Goal: Task Accomplishment & Management: Use online tool/utility

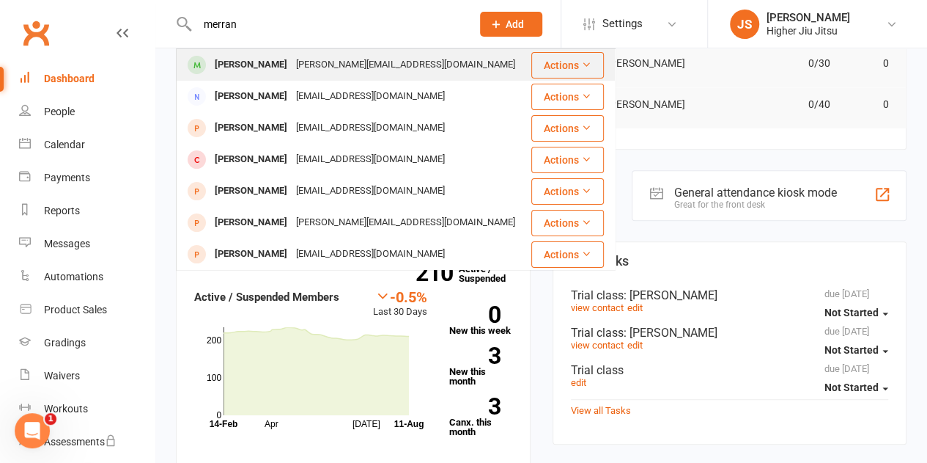
type input "merran"
click at [253, 65] on div "Melissa Merran" at bounding box center [250, 64] width 81 height 21
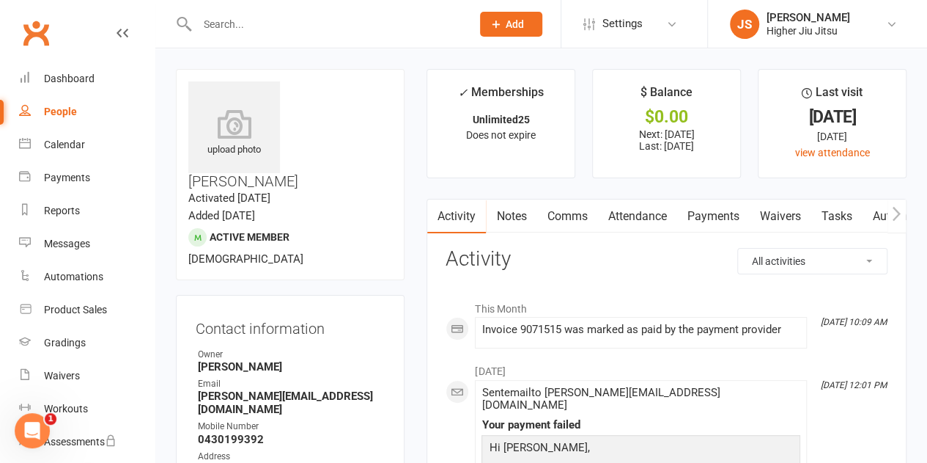
click at [717, 216] on link "Payments" at bounding box center [713, 216] width 73 height 34
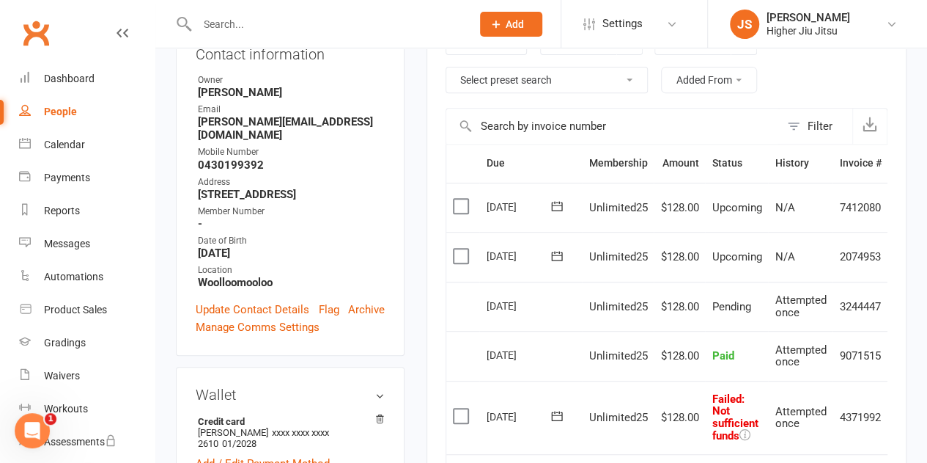
scroll to position [220, 0]
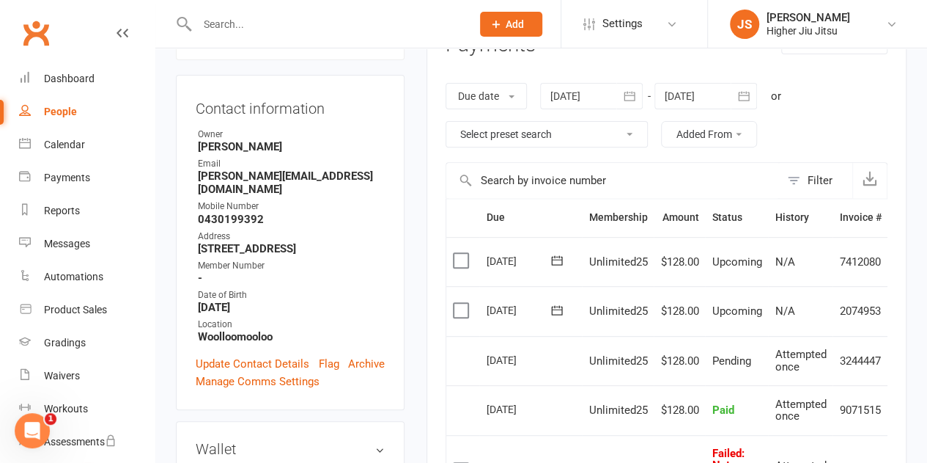
click at [620, 90] on button "button" at bounding box center [630, 96] width 26 height 26
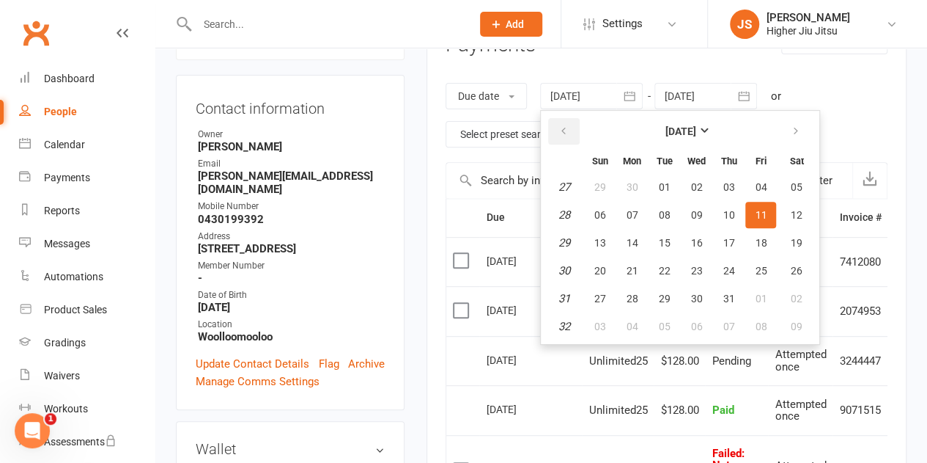
click at [566, 131] on icon "button" at bounding box center [563, 131] width 10 height 12
click at [606, 185] on span "01" at bounding box center [600, 187] width 12 height 12
type input "01 Jun 2025"
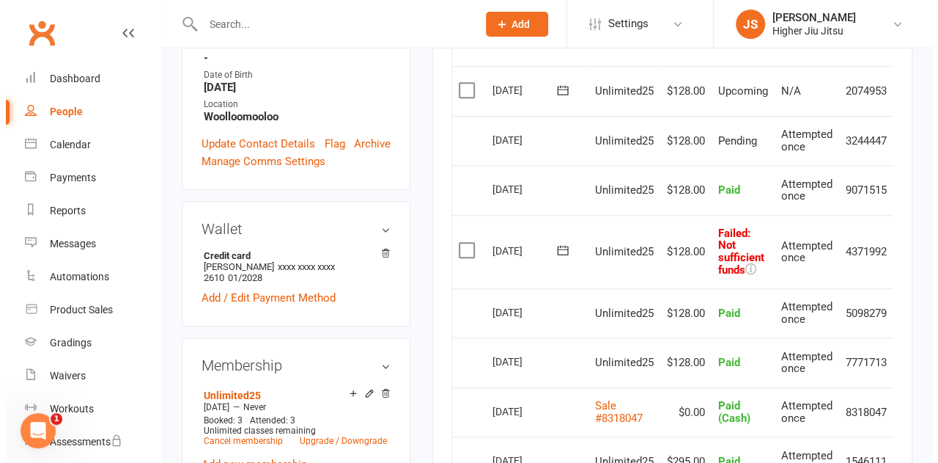
scroll to position [422, 0]
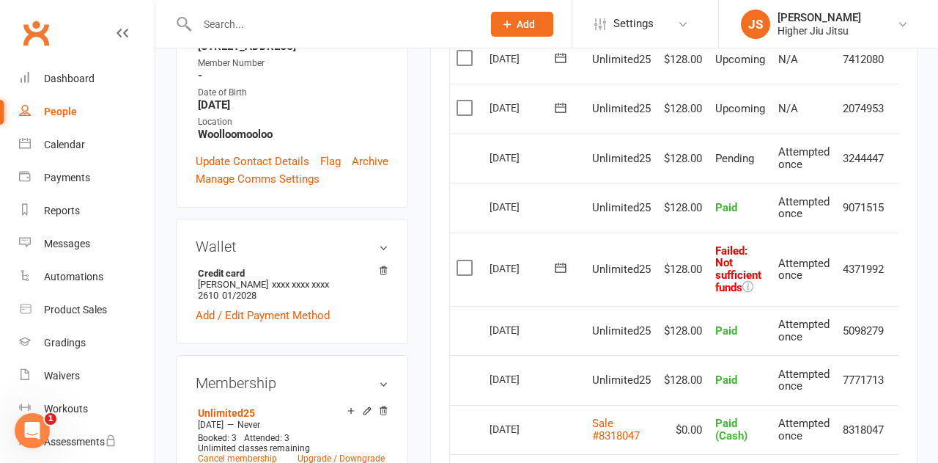
click at [253, 29] on body "Prospect Member Non-attending contact Class / event Appointment Grading event T…" at bounding box center [469, 461] width 938 height 1761
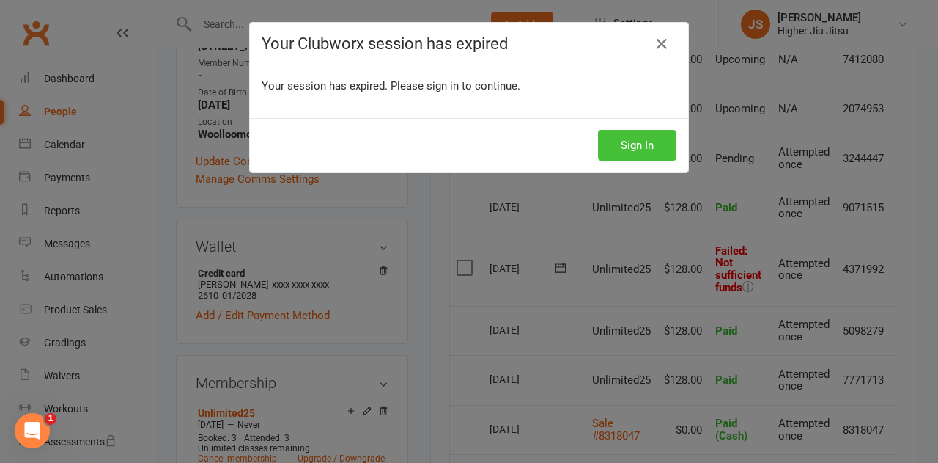
drag, startPoint x: 647, startPoint y: 143, endPoint x: 630, endPoint y: 147, distance: 18.0
click at [647, 144] on button "Sign In" at bounding box center [637, 145] width 78 height 31
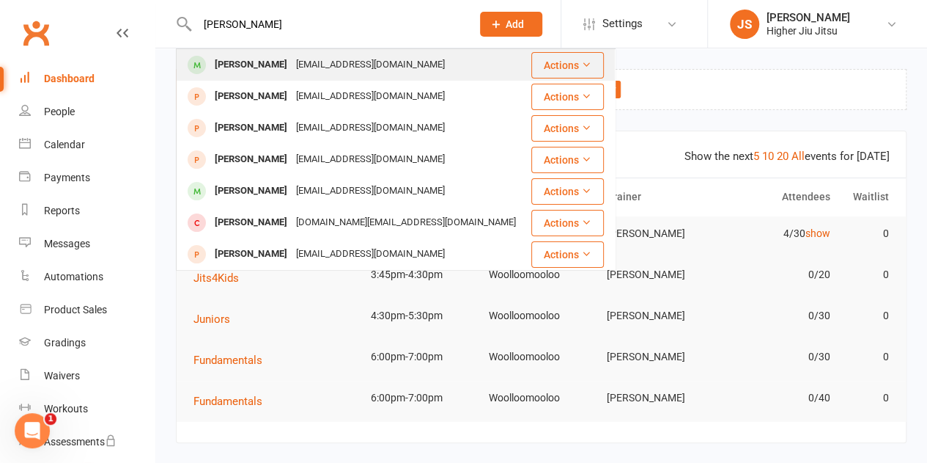
type input "nam ng"
click at [292, 67] on div "nam.kng@gmail.com" at bounding box center [371, 64] width 158 height 21
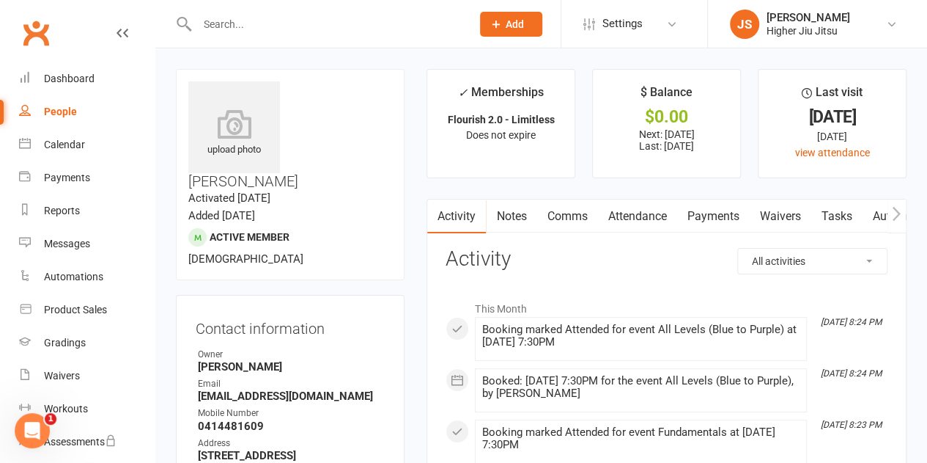
click at [713, 211] on link "Payments" at bounding box center [713, 216] width 73 height 34
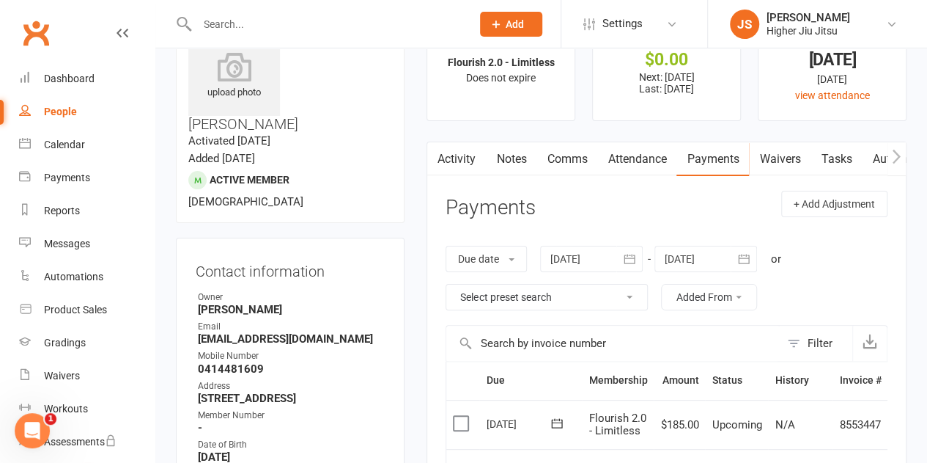
scroll to position [293, 0]
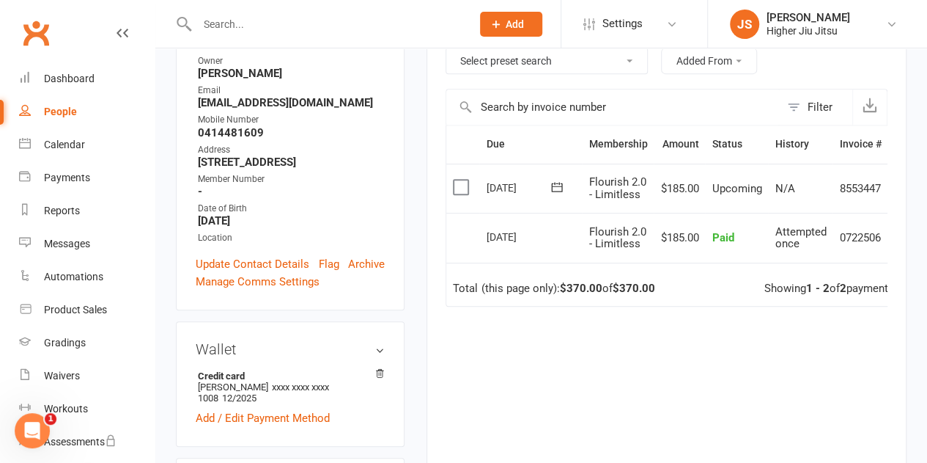
drag, startPoint x: 693, startPoint y: 234, endPoint x: 543, endPoint y: 224, distance: 150.6
click at [543, 224] on tr "Select this 12 Jul 2025 Nam Nguyen Flourish 2.0 - Limitless $185.00 Paid Attemp…" at bounding box center [682, 238] width 472 height 50
click at [543, 225] on div "12 Jul 2025" at bounding box center [519, 236] width 67 height 23
drag, startPoint x: 688, startPoint y: 229, endPoint x: 563, endPoint y: 235, distance: 124.8
click at [563, 235] on tr "Select this 12 Jul 2025 Nam Nguyen Flourish 2.0 - Limitless $185.00 Paid Attemp…" at bounding box center [682, 238] width 472 height 50
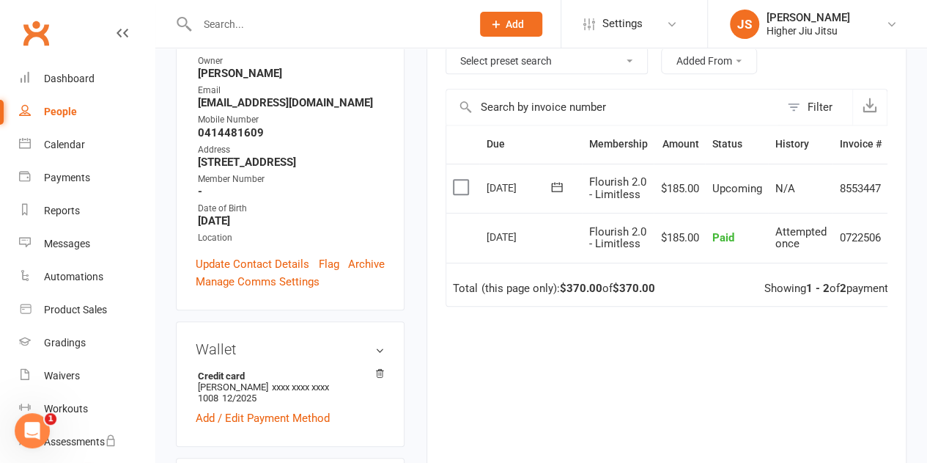
click at [563, 235] on div "12 Jul 2025" at bounding box center [530, 235] width 89 height 21
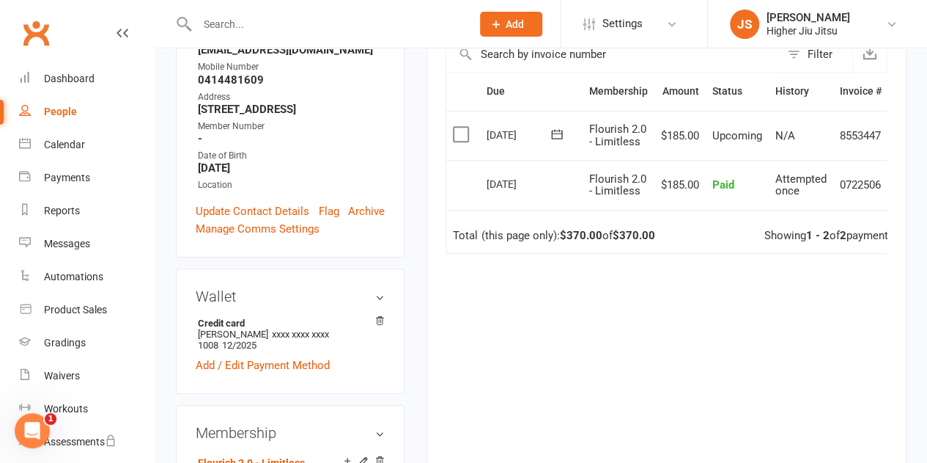
scroll to position [367, 0]
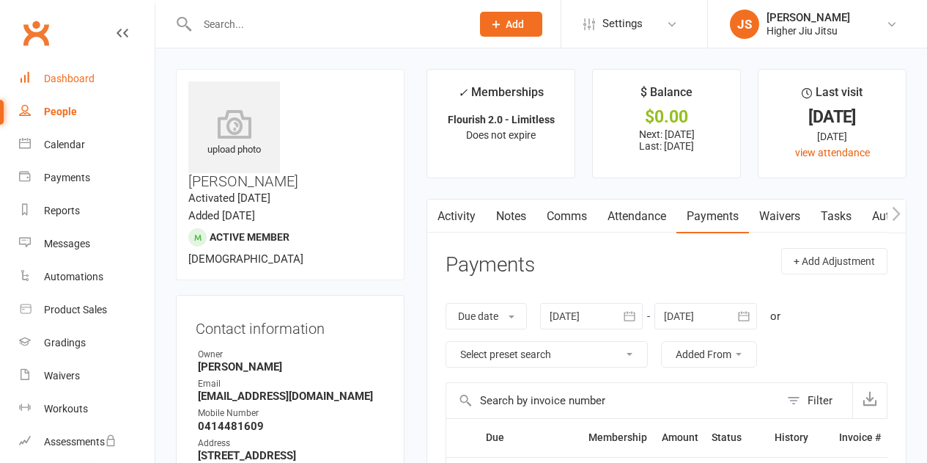
scroll to position [367, 0]
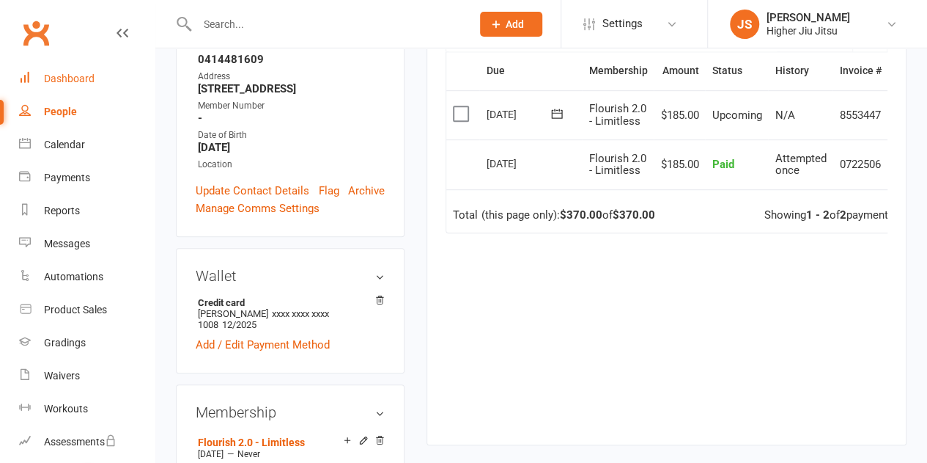
drag, startPoint x: 0, startPoint y: 0, endPoint x: 48, endPoint y: 86, distance: 98.5
click at [48, 85] on link "Dashboard" at bounding box center [87, 78] width 136 height 33
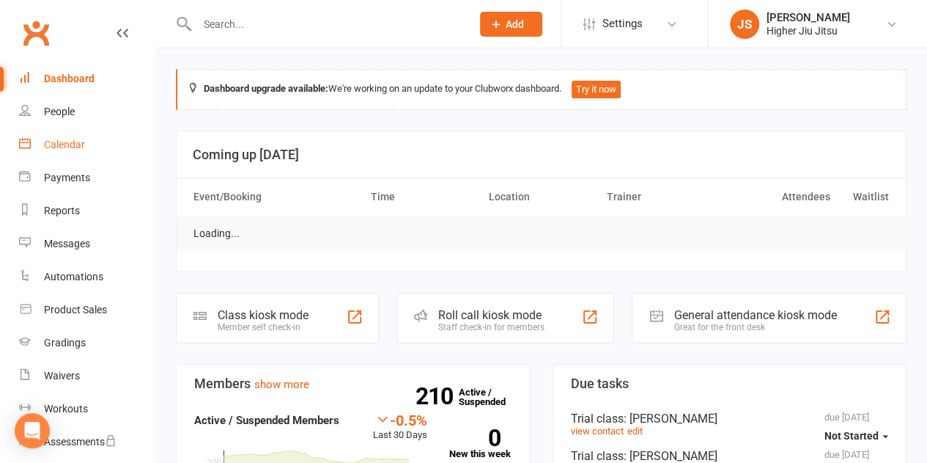
click at [68, 146] on div "Calendar" at bounding box center [64, 145] width 41 height 12
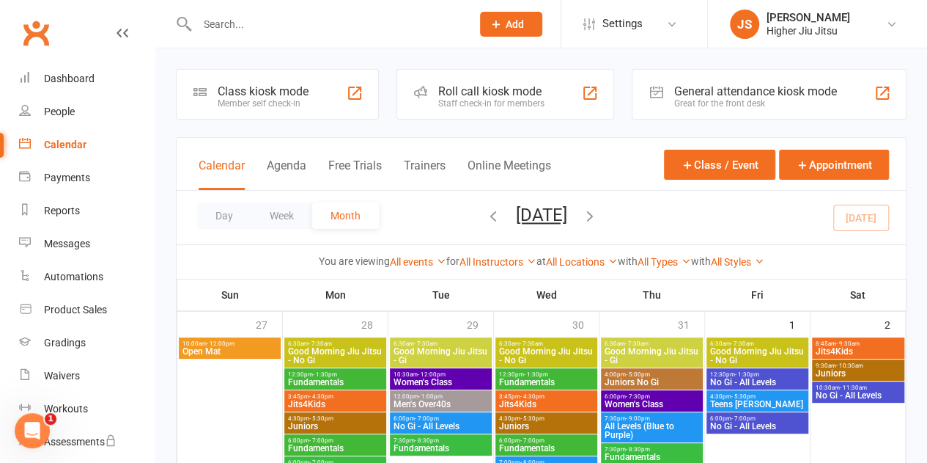
click at [545, 92] on div "Roll call kiosk mode Staff check-in for members" at bounding box center [506, 94] width 218 height 51
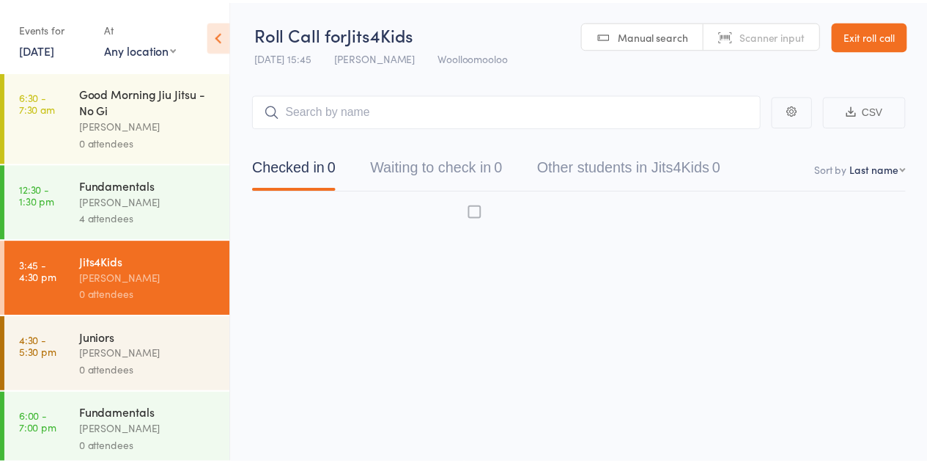
scroll to position [286, 0]
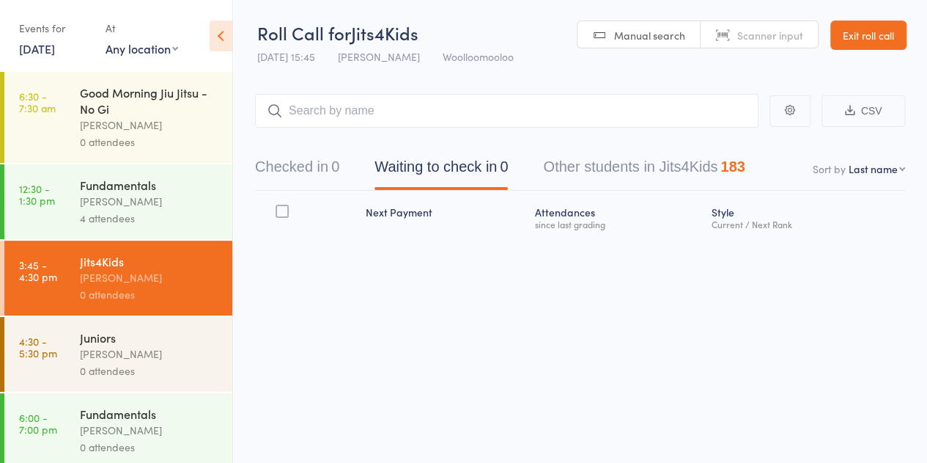
click at [158, 191] on div "Fundamentals" at bounding box center [150, 185] width 140 height 16
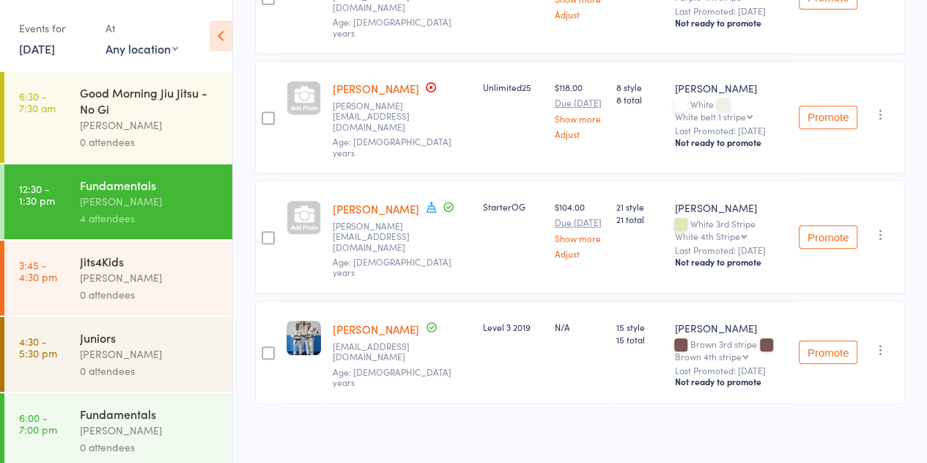
scroll to position [345, 0]
